Goal: Transaction & Acquisition: Purchase product/service

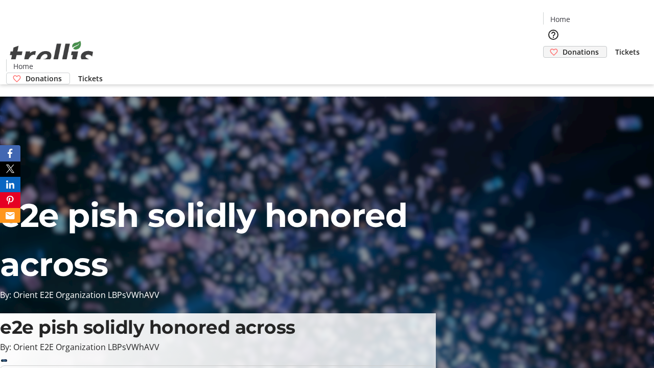
click at [562, 46] on span "Donations" at bounding box center [580, 51] width 36 height 11
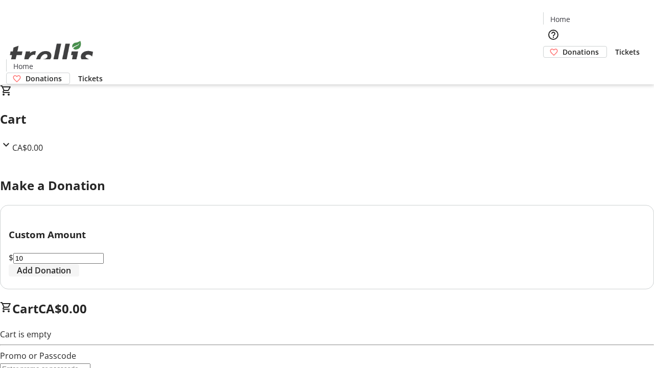
click at [71, 276] on span "Add Donation" at bounding box center [44, 270] width 54 height 12
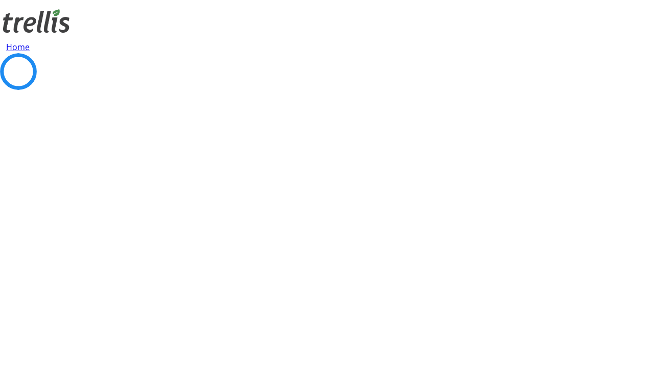
select select "CA"
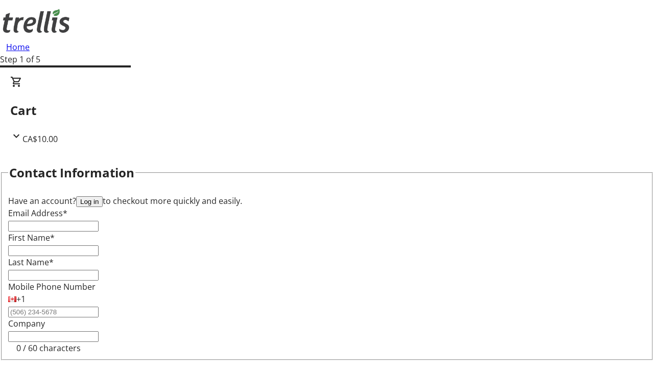
click at [103, 196] on button "Log in" at bounding box center [89, 201] width 27 height 11
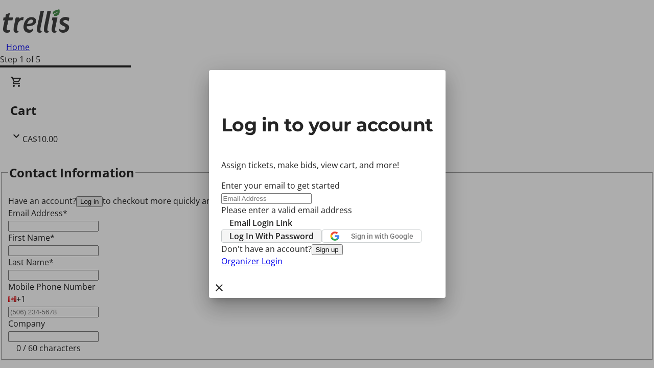
click at [314, 230] on span "Log In With Password" at bounding box center [271, 236] width 84 height 12
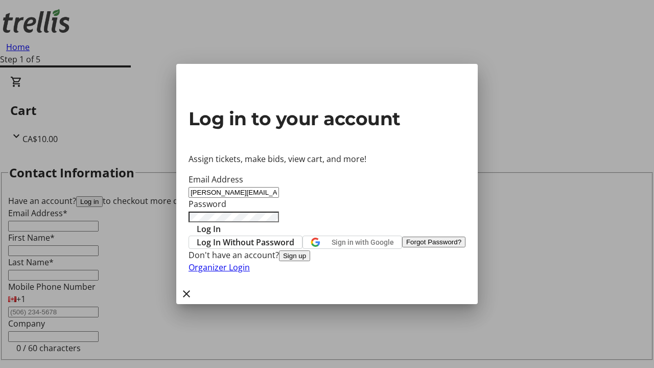
type input "[PERSON_NAME][EMAIL_ADDRESS][DOMAIN_NAME]"
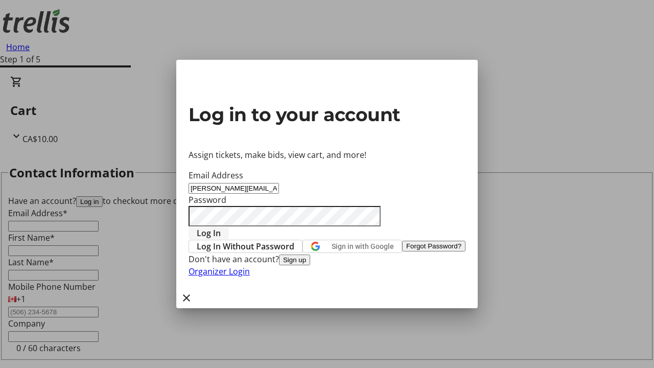
click at [221, 227] on span "Log In" at bounding box center [209, 233] width 24 height 12
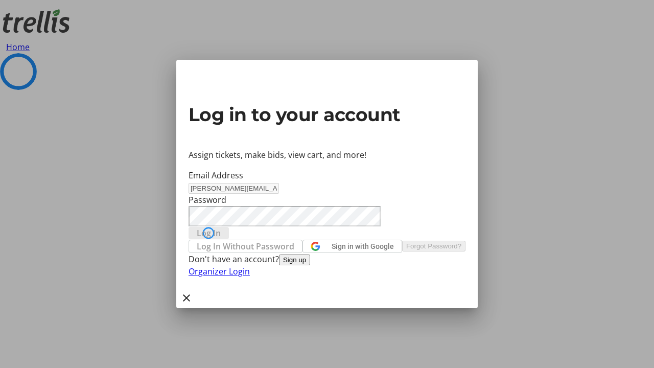
select select "CA"
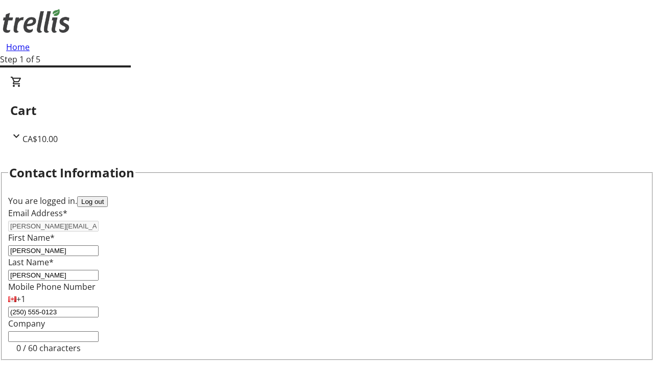
select select "BC"
select select "CA"
type input "V1Y 0C2"
